Goal: Book appointment/travel/reservation

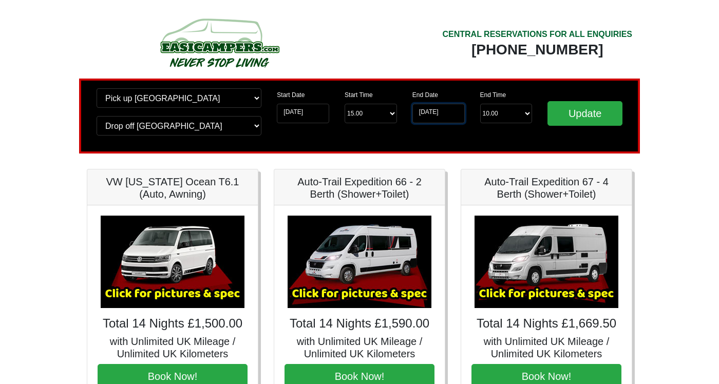
click at [421, 109] on input "26-09-2025" at bounding box center [438, 114] width 52 height 20
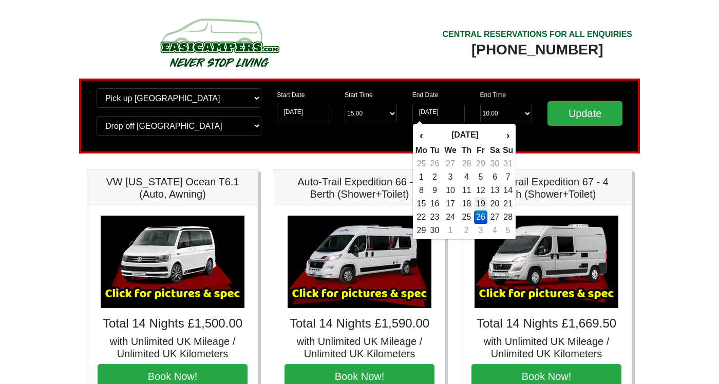
click at [486, 203] on td "19" at bounding box center [481, 203] width 14 height 13
type input "19-09-2025"
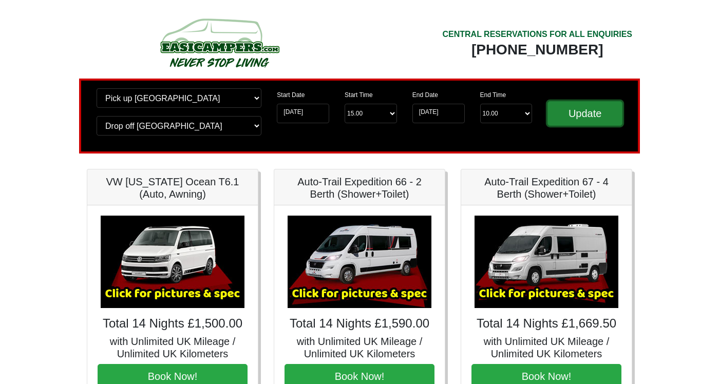
click at [592, 113] on input "Update" at bounding box center [584, 113] width 75 height 25
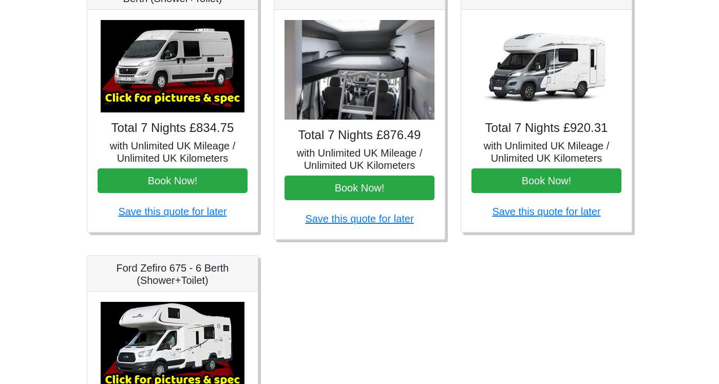
scroll to position [477, 0]
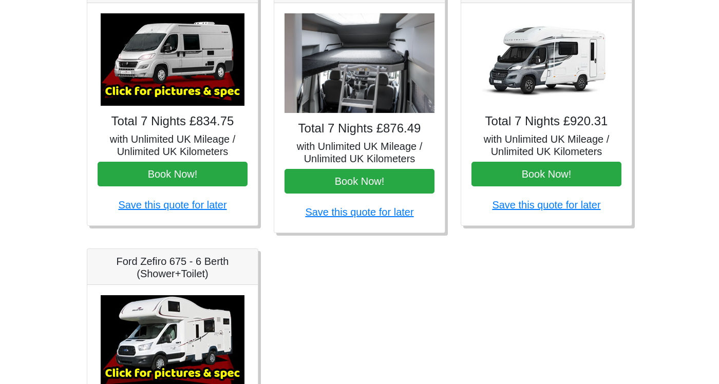
click at [334, 87] on img at bounding box center [359, 63] width 150 height 100
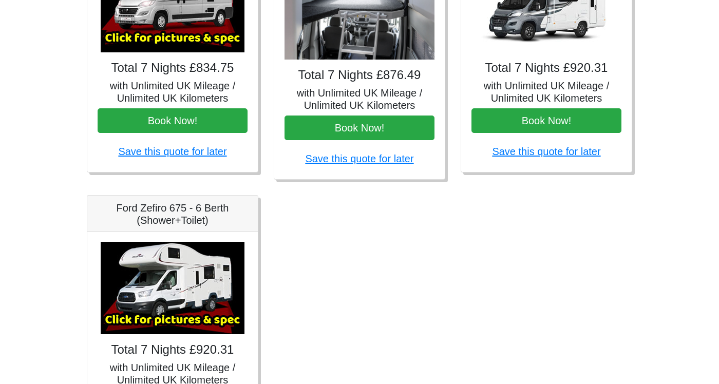
scroll to position [536, 0]
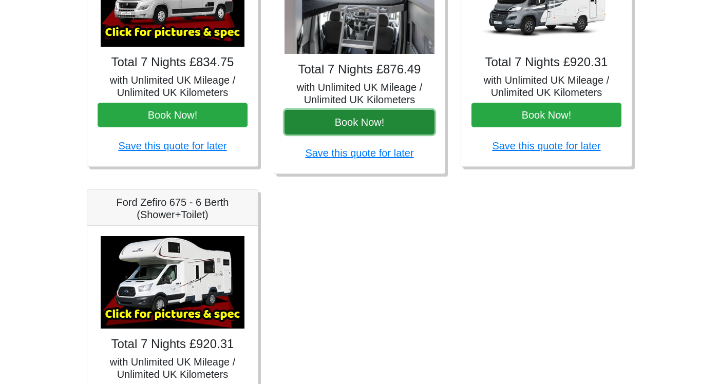
click at [335, 120] on button "Book Now!" at bounding box center [359, 122] width 150 height 25
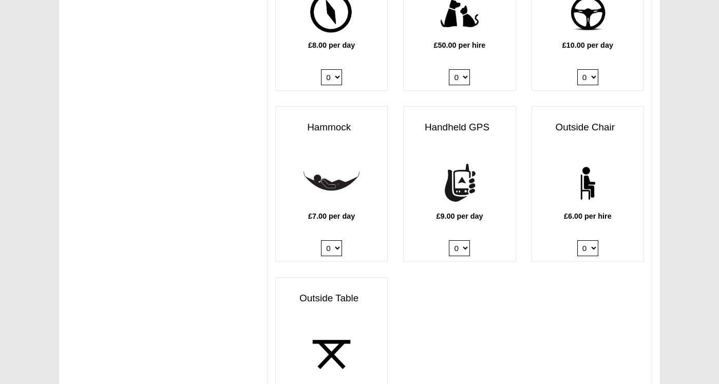
scroll to position [1332, 0]
